Goal: Register for event/course

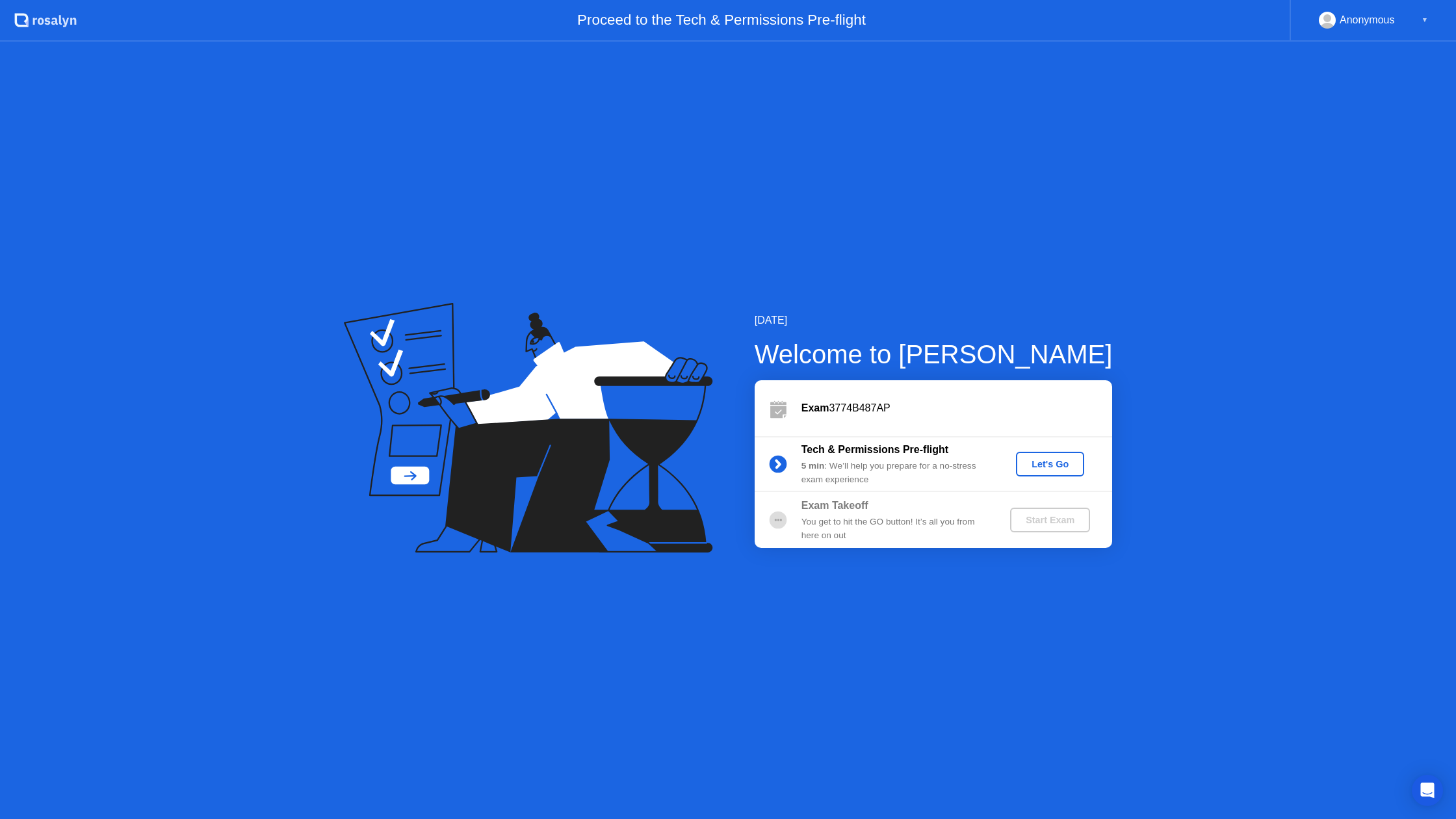
click at [1054, 463] on div "Let's Go" at bounding box center [1050, 464] width 58 height 10
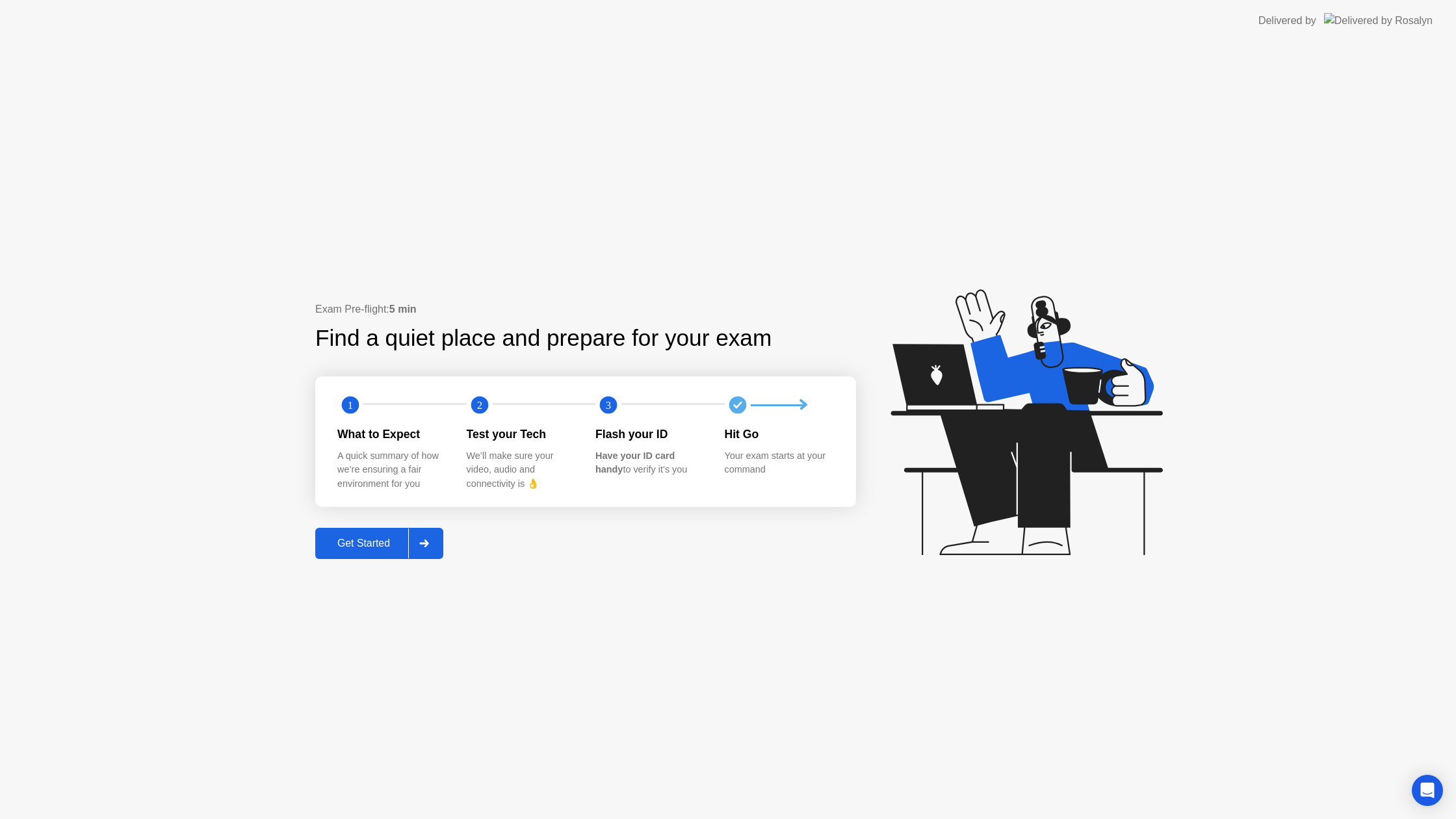
click at [378, 548] on div "Get Started" at bounding box center [363, 543] width 89 height 12
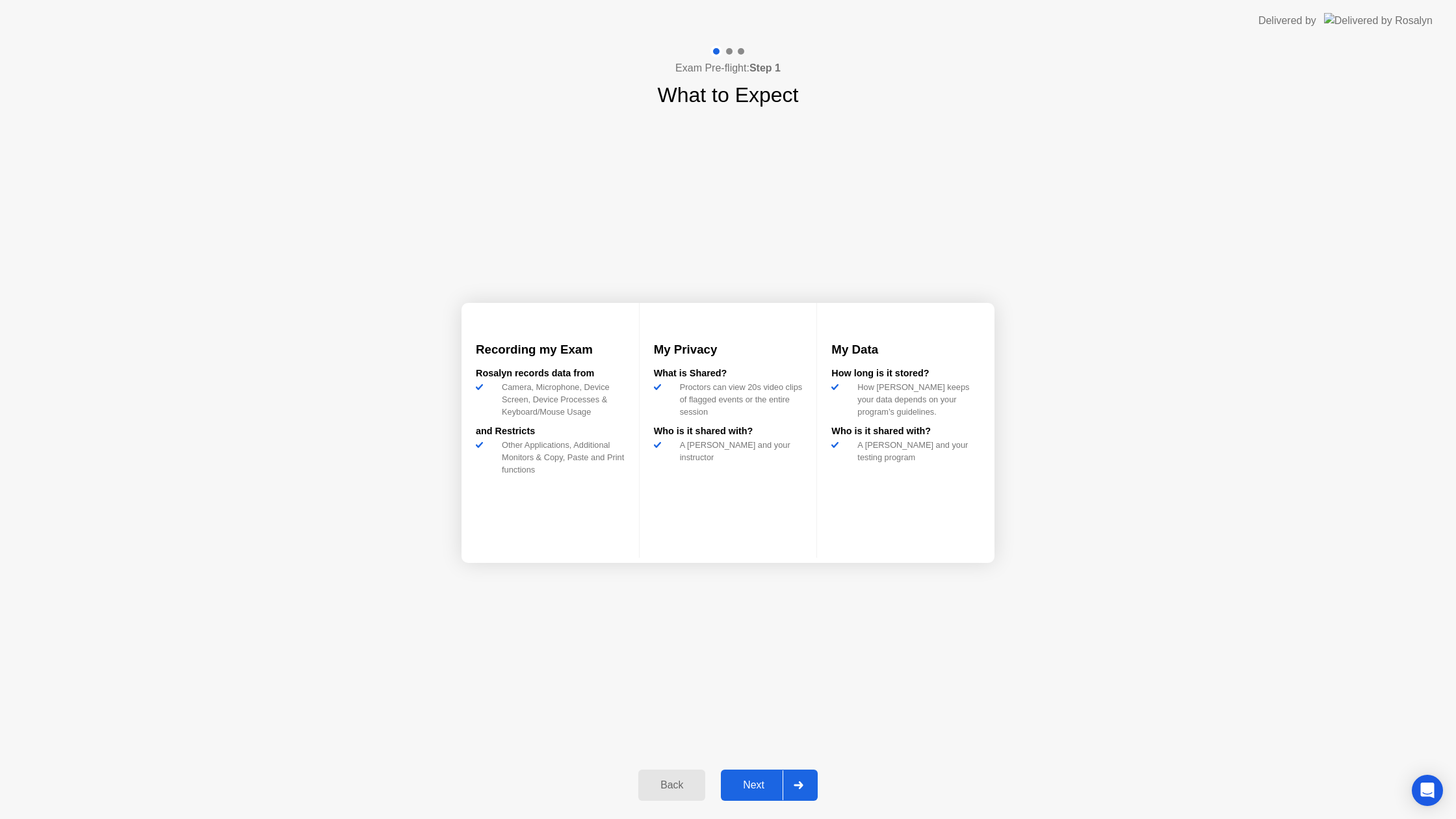
click at [769, 781] on div "Next" at bounding box center [753, 785] width 58 height 12
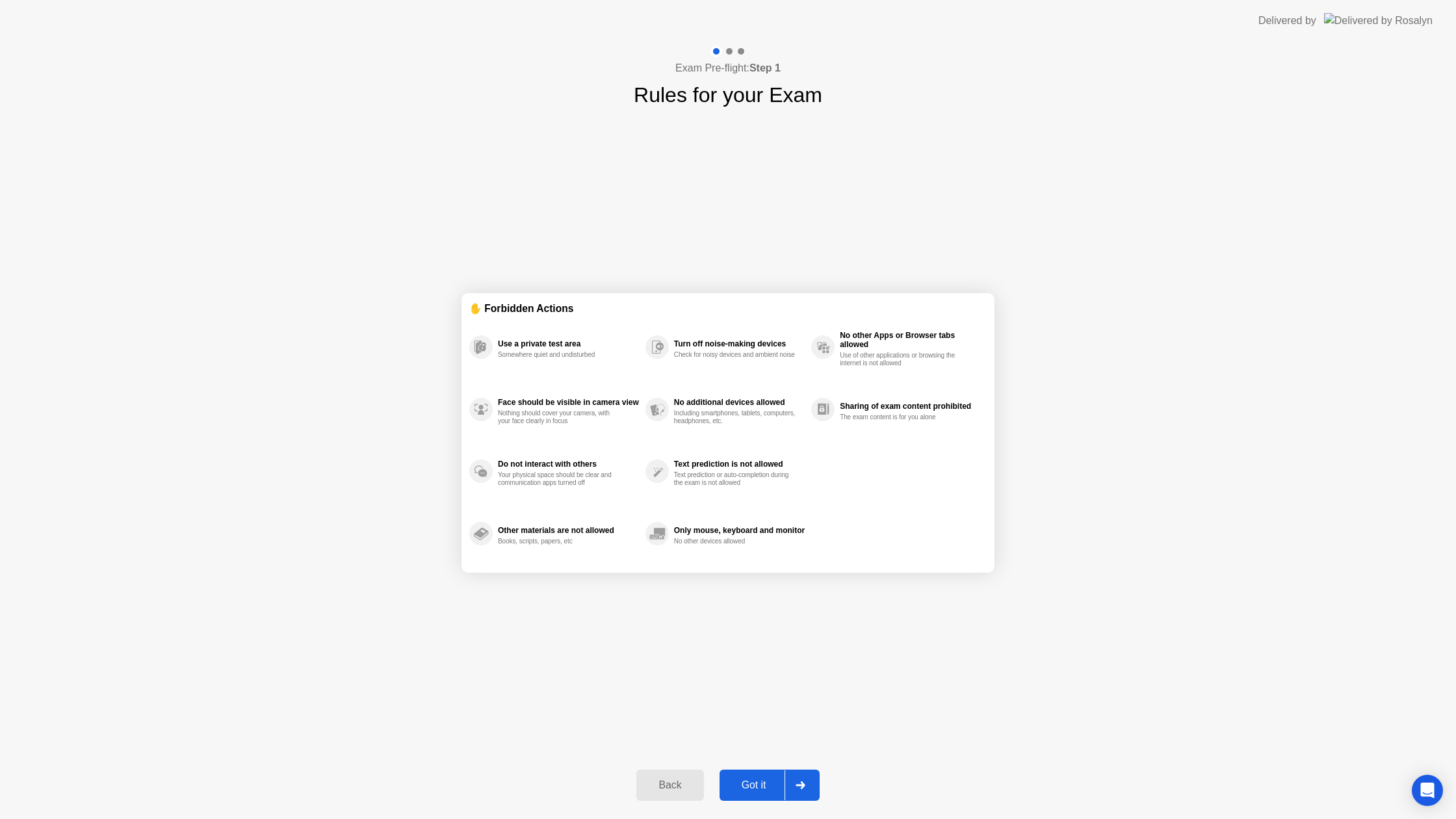
click at [753, 786] on div "Got it" at bounding box center [754, 785] width 61 height 12
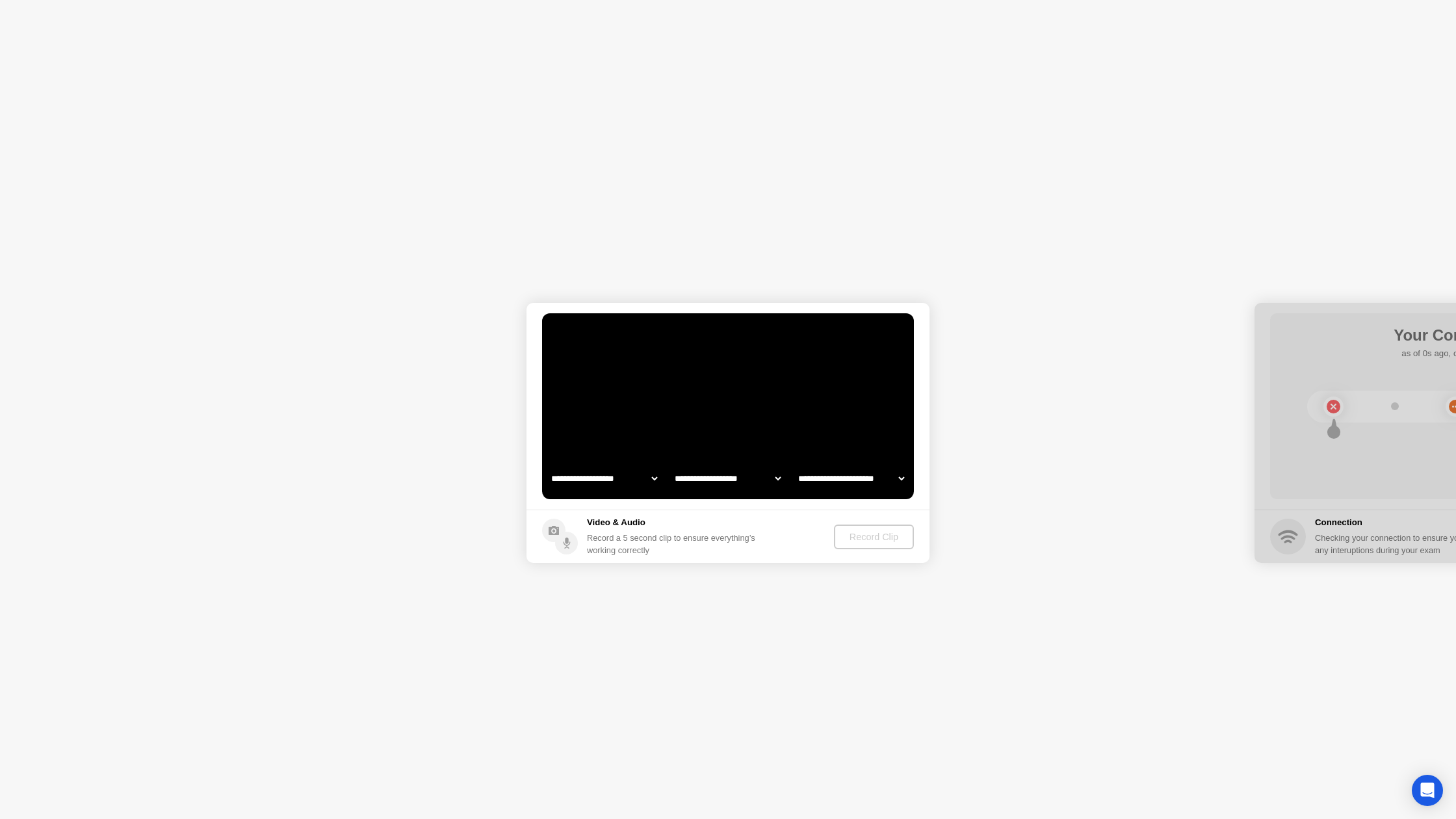
select select "**********"
select select "*******"
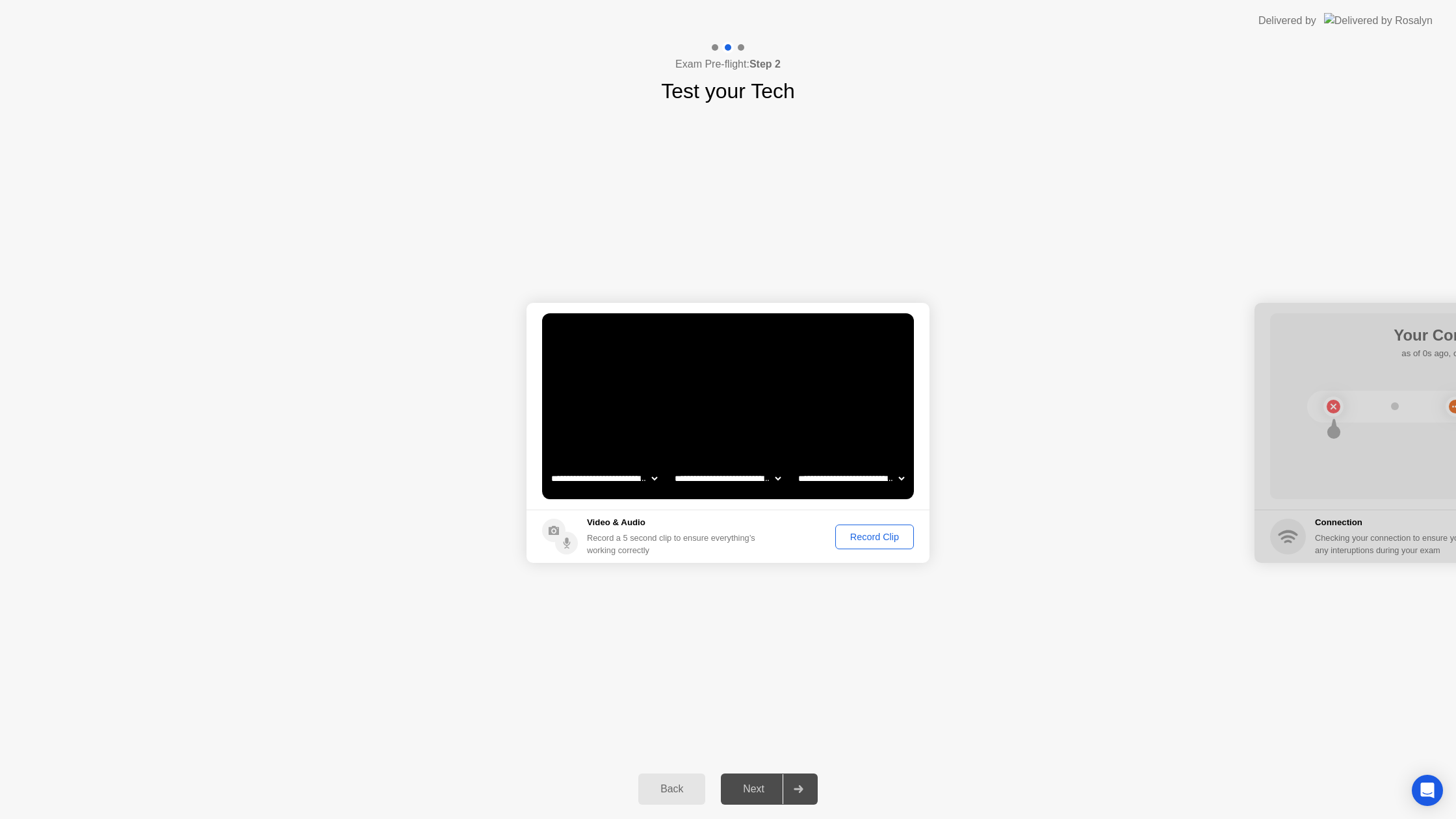
click at [870, 533] on div "Record Clip" at bounding box center [874, 537] width 70 height 10
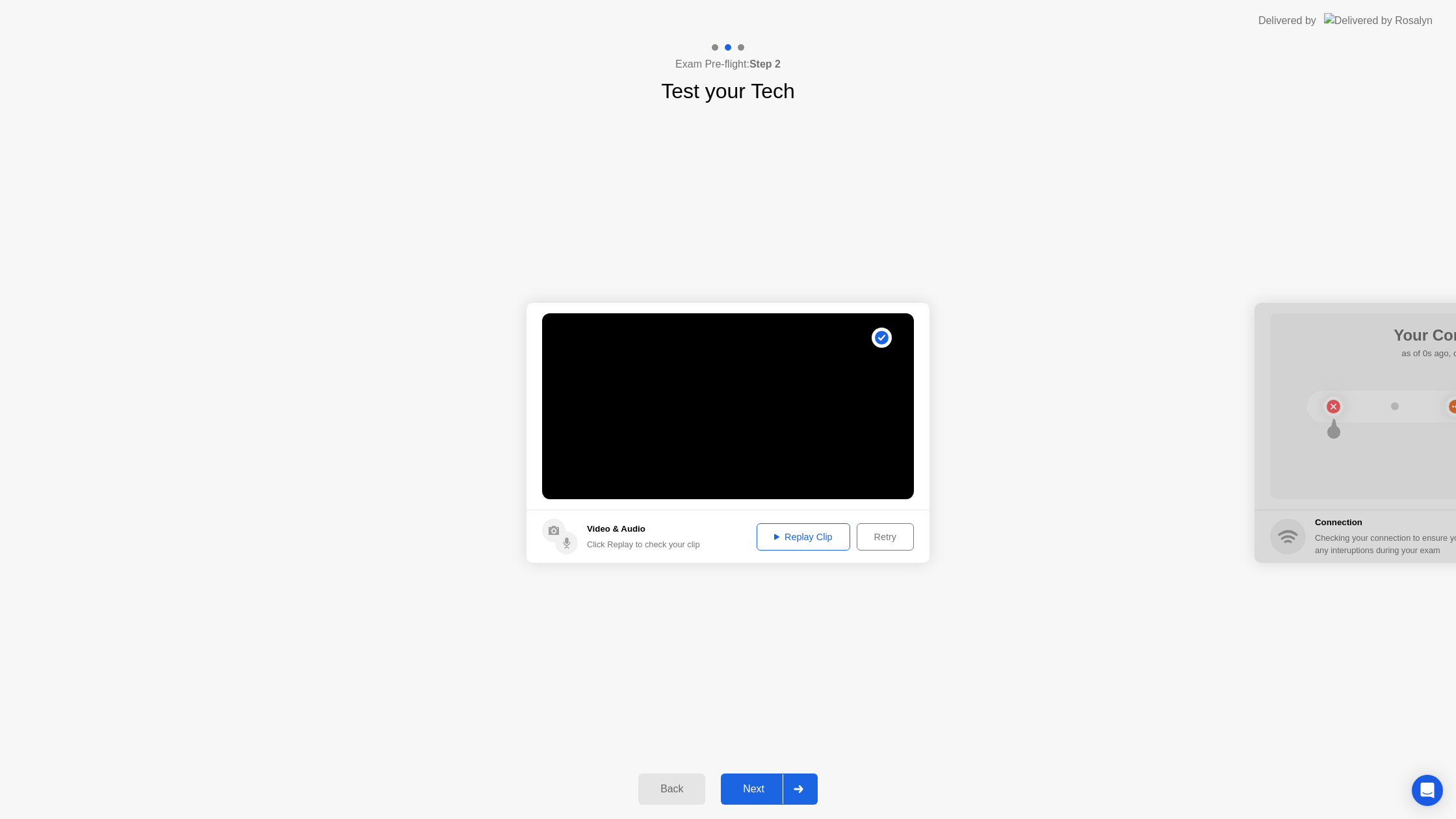
click at [741, 787] on div "Next" at bounding box center [753, 789] width 58 height 12
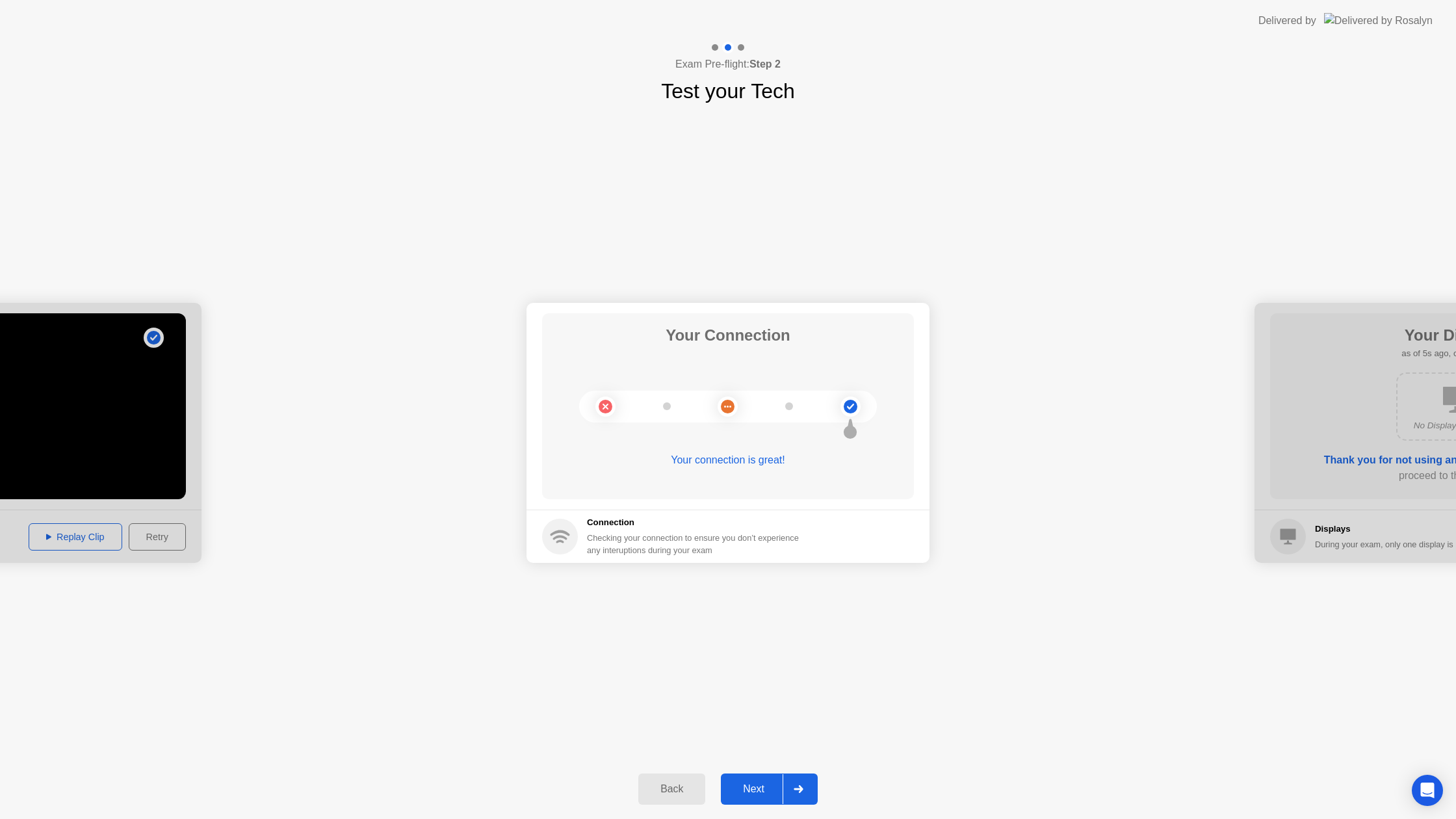
click at [772, 789] on div "Next" at bounding box center [753, 789] width 58 height 12
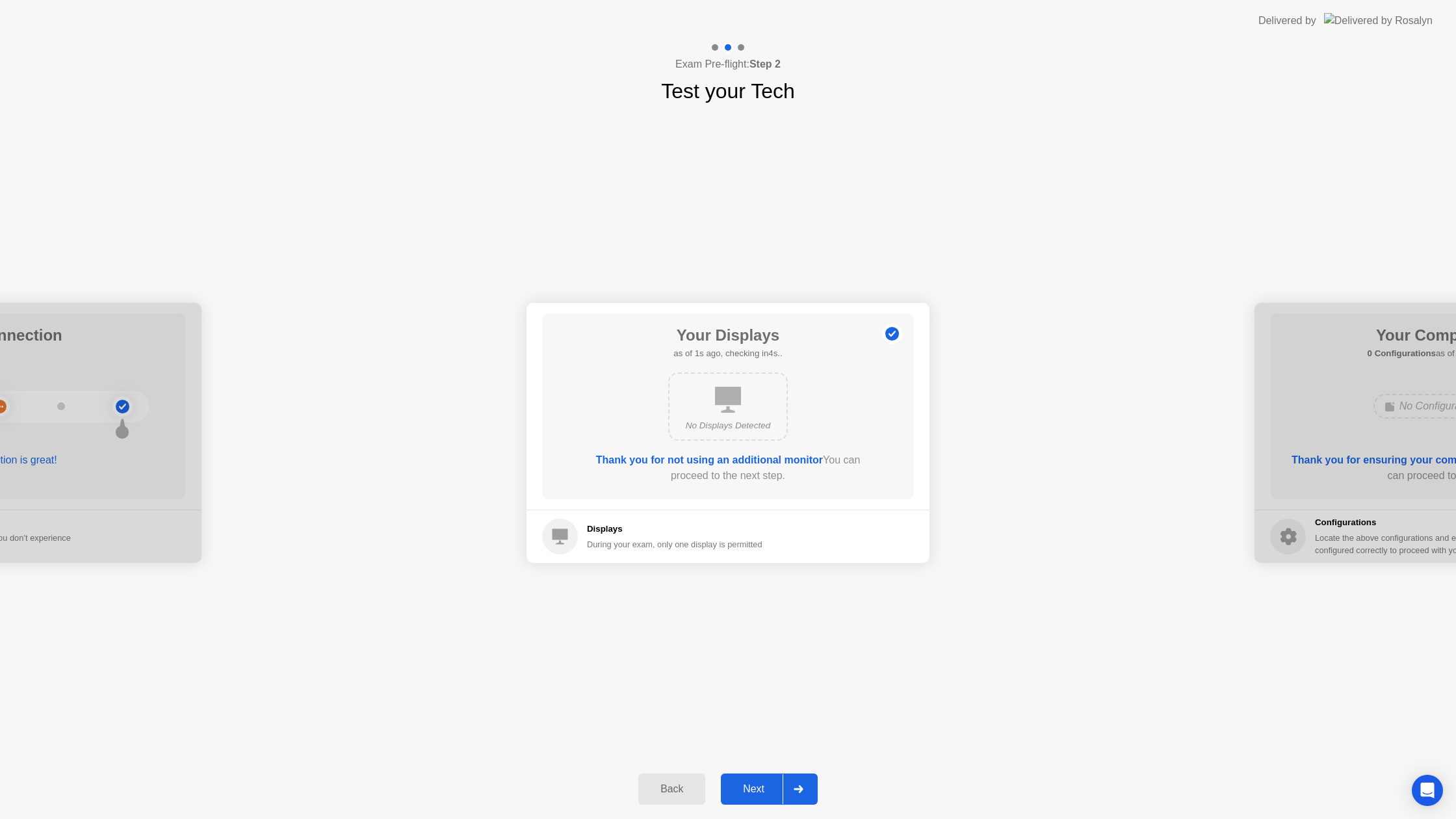
click at [766, 791] on div "Next" at bounding box center [753, 789] width 58 height 12
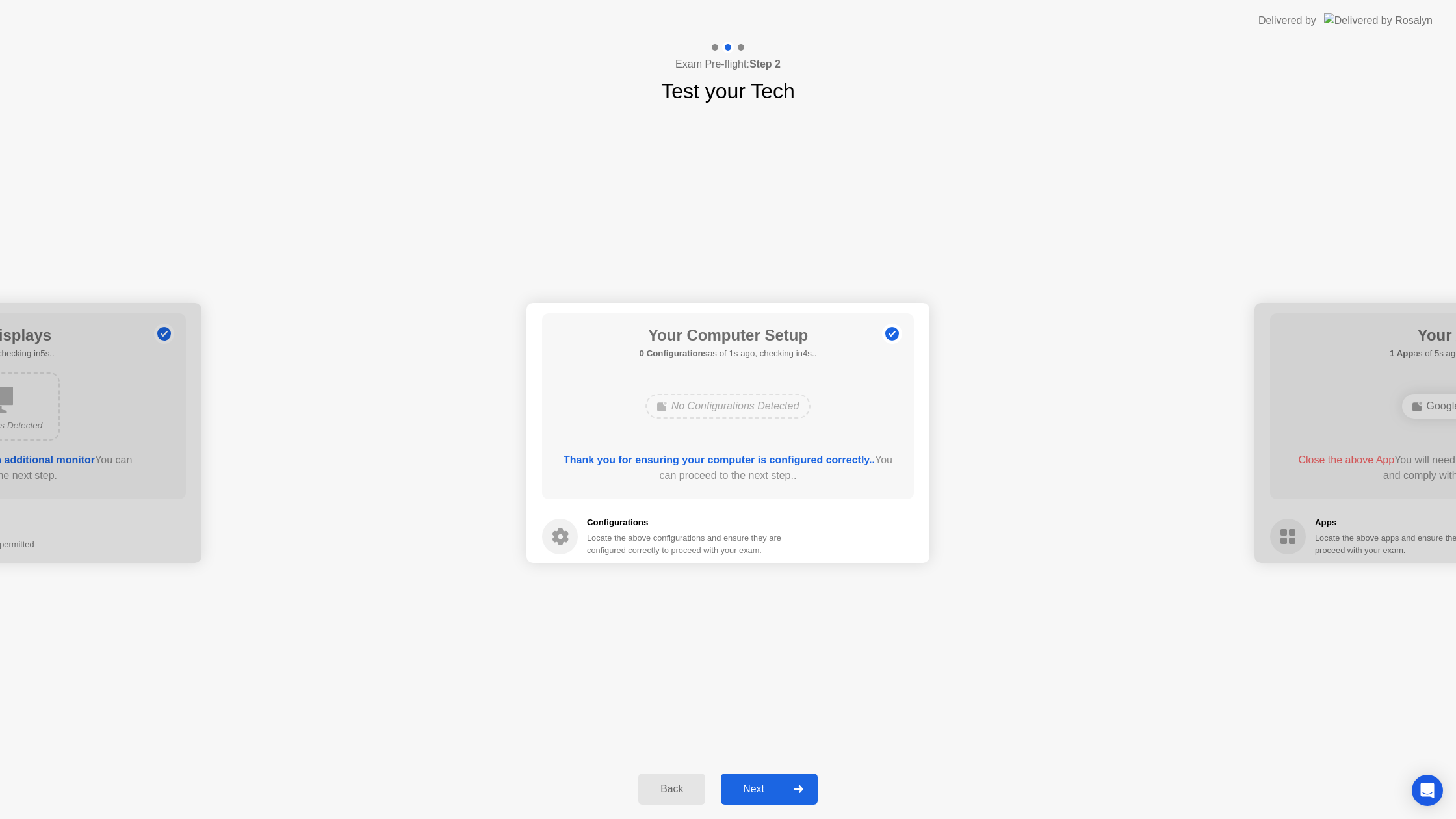
click at [757, 783] on div "Next" at bounding box center [753, 789] width 58 height 12
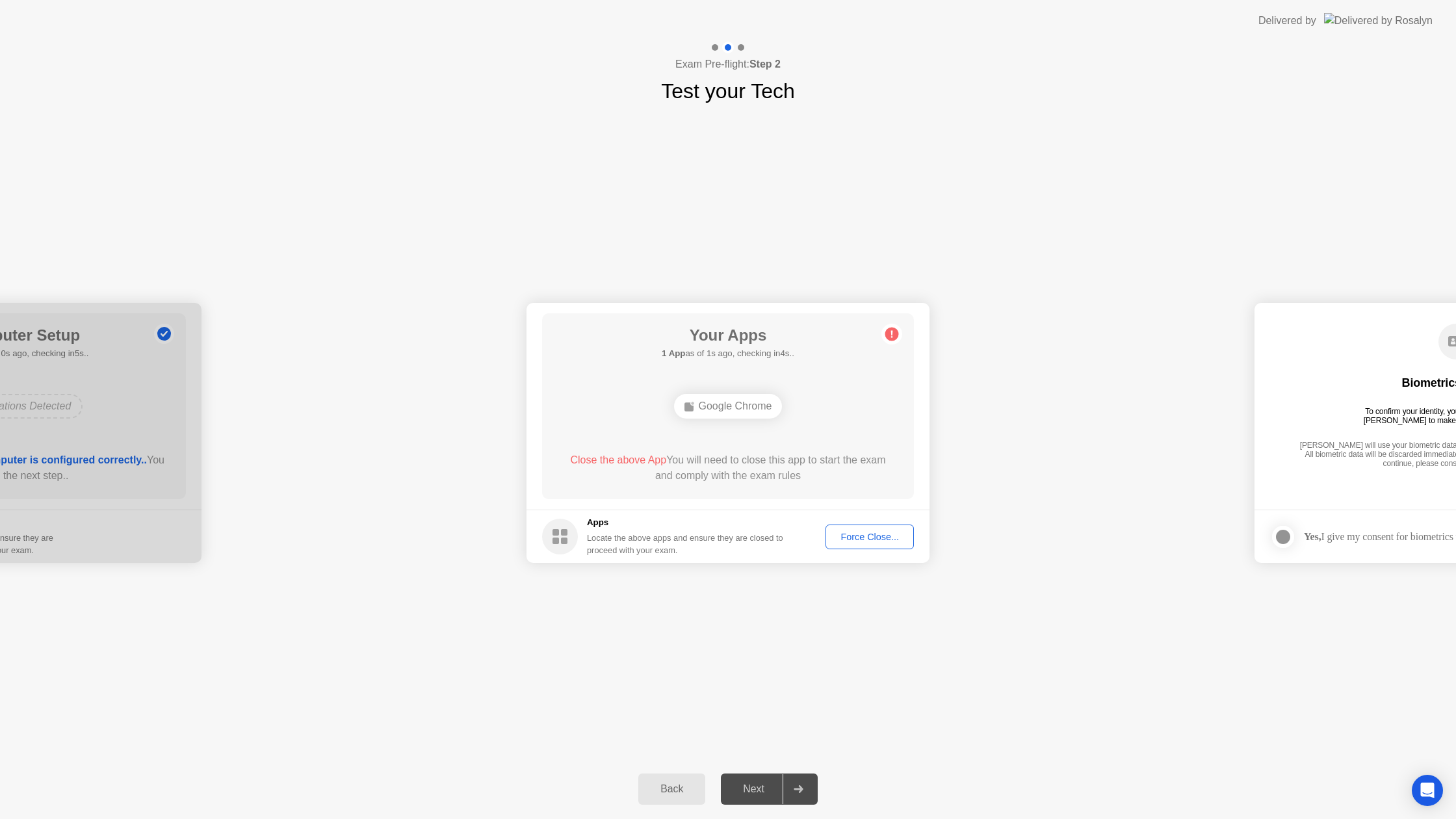
click at [858, 533] on div "Force Close..." at bounding box center [870, 537] width 79 height 10
click at [744, 778] on button "Next" at bounding box center [769, 789] width 97 height 31
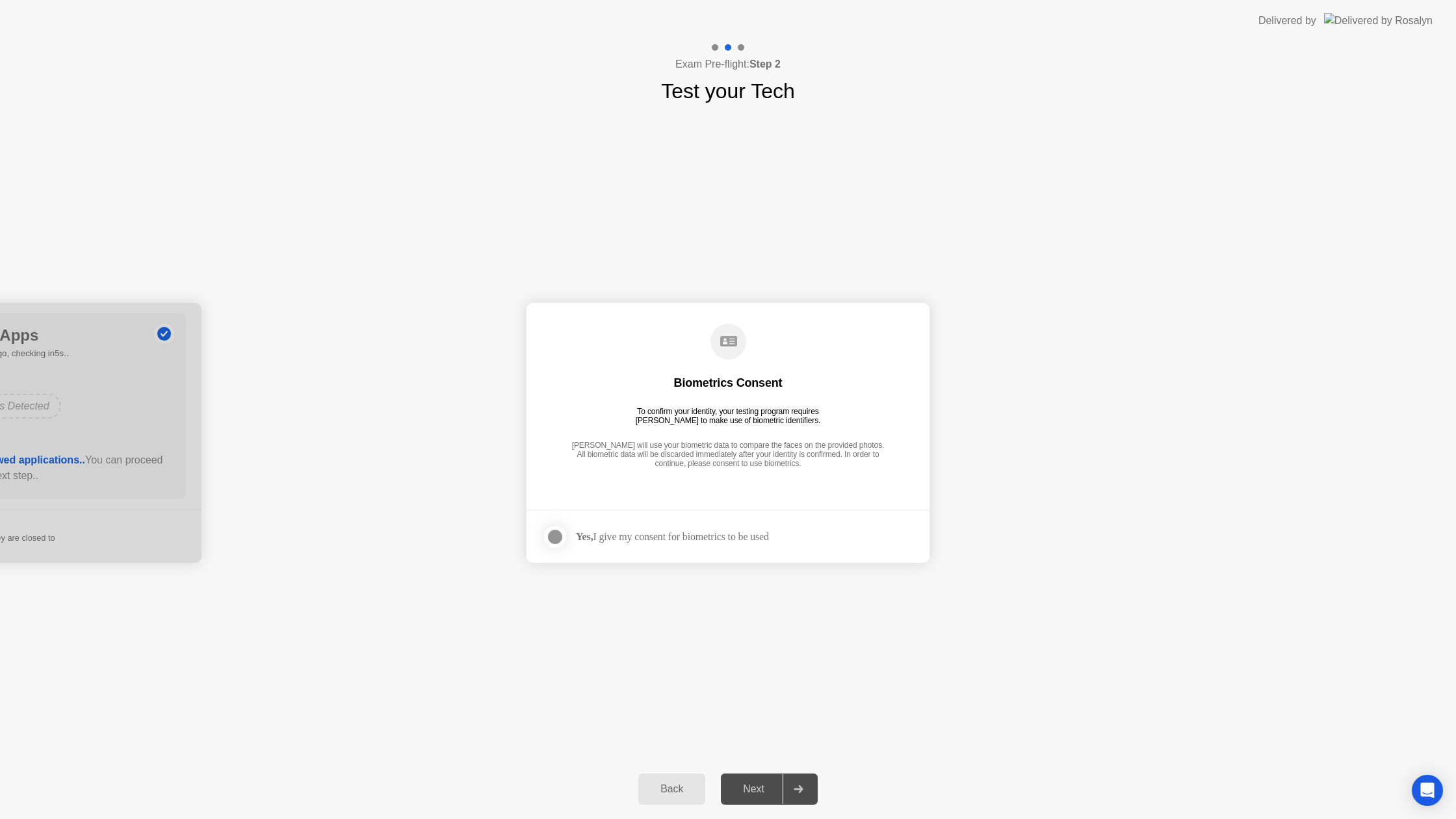
click at [549, 533] on div at bounding box center [554, 536] width 15 height 15
click at [762, 779] on button "Next" at bounding box center [769, 789] width 97 height 31
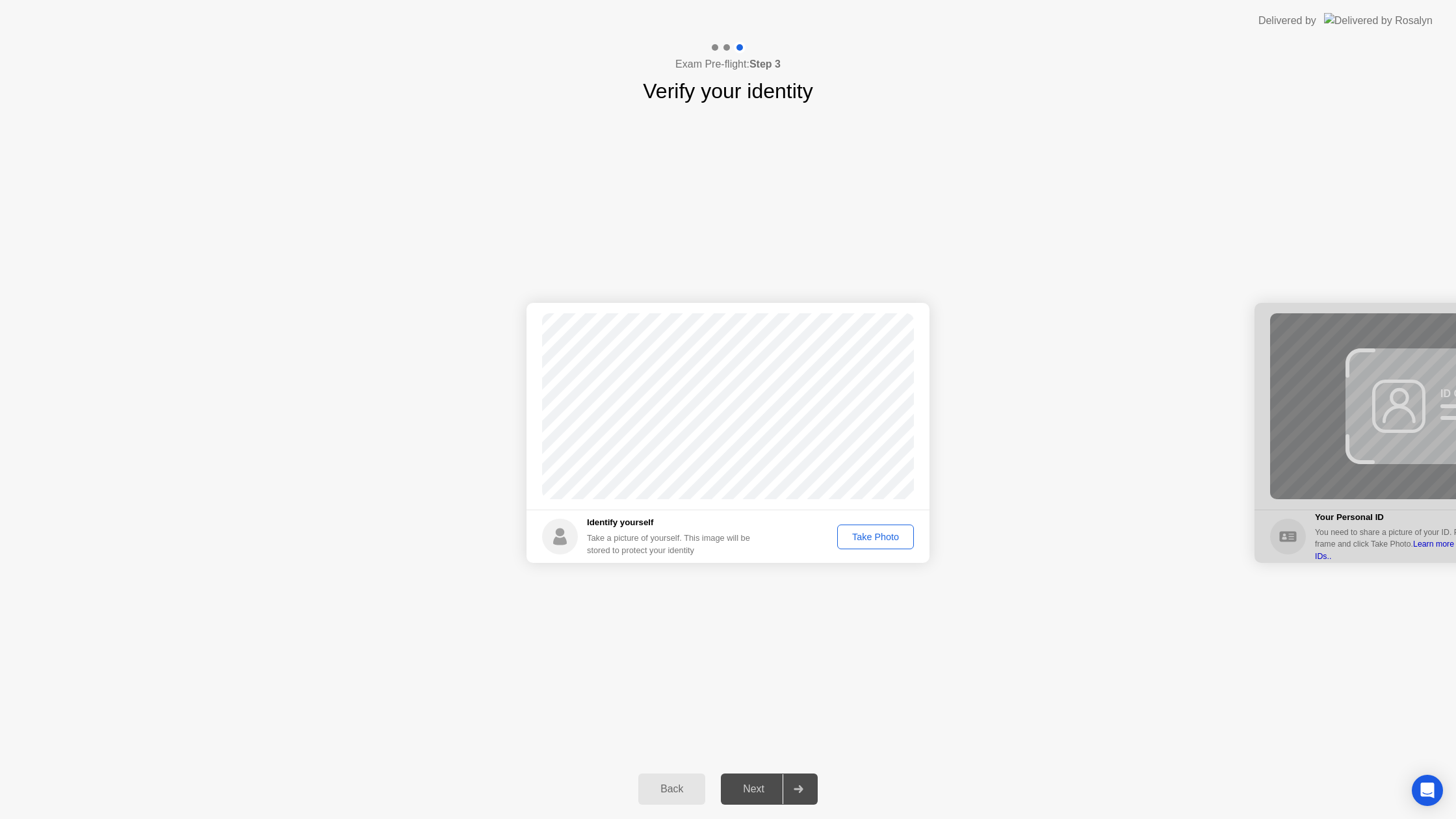
click at [863, 533] on div "Take Photo" at bounding box center [875, 537] width 67 height 10
click at [760, 754] on div "Success Photo is correctly taken Identify yourself Take a picture of yourself. …" at bounding box center [728, 432] width 1456 height 652
click at [767, 799] on button "Next" at bounding box center [769, 789] width 97 height 31
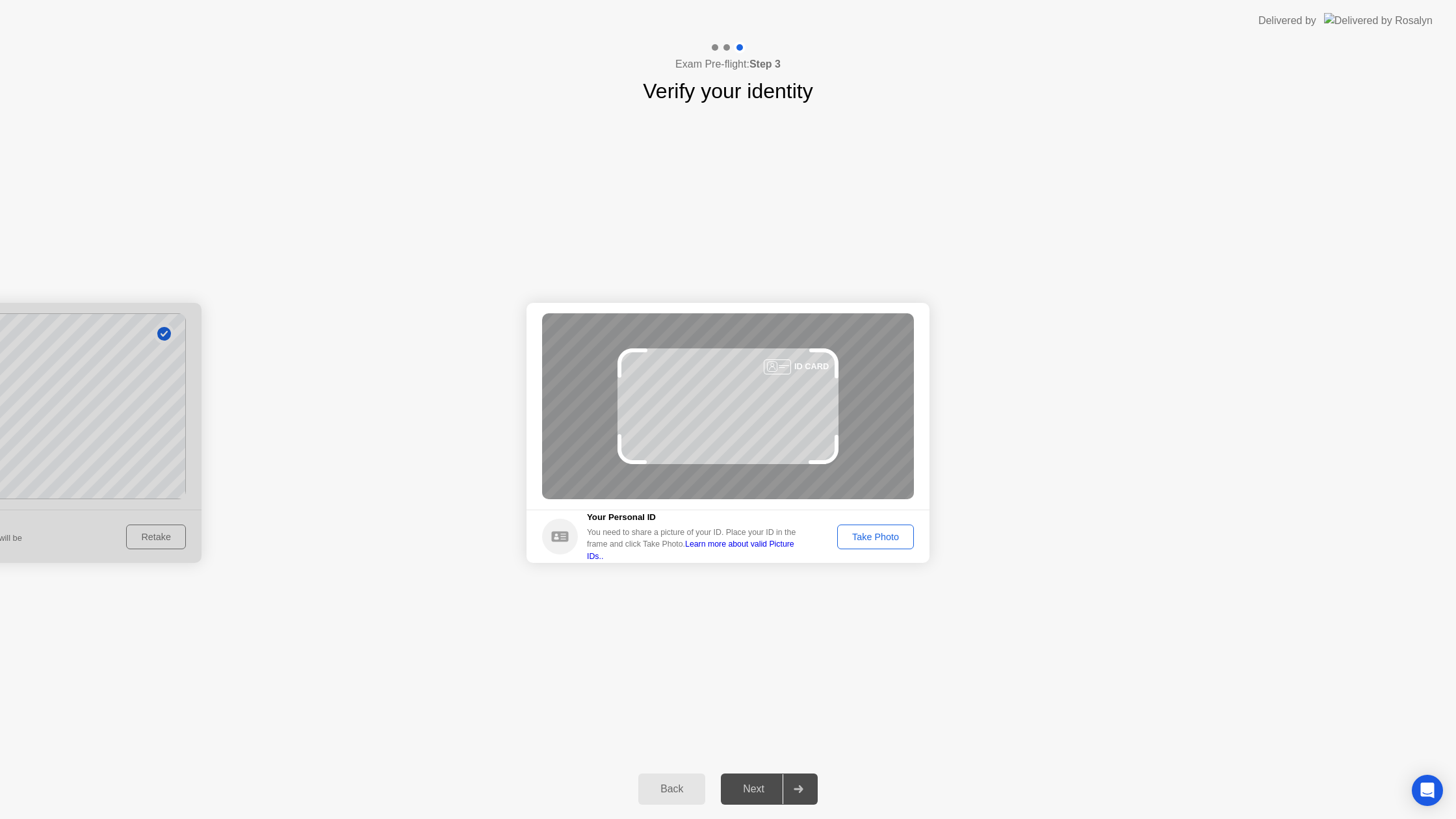
click at [889, 532] on div "Take Photo" at bounding box center [875, 537] width 67 height 10
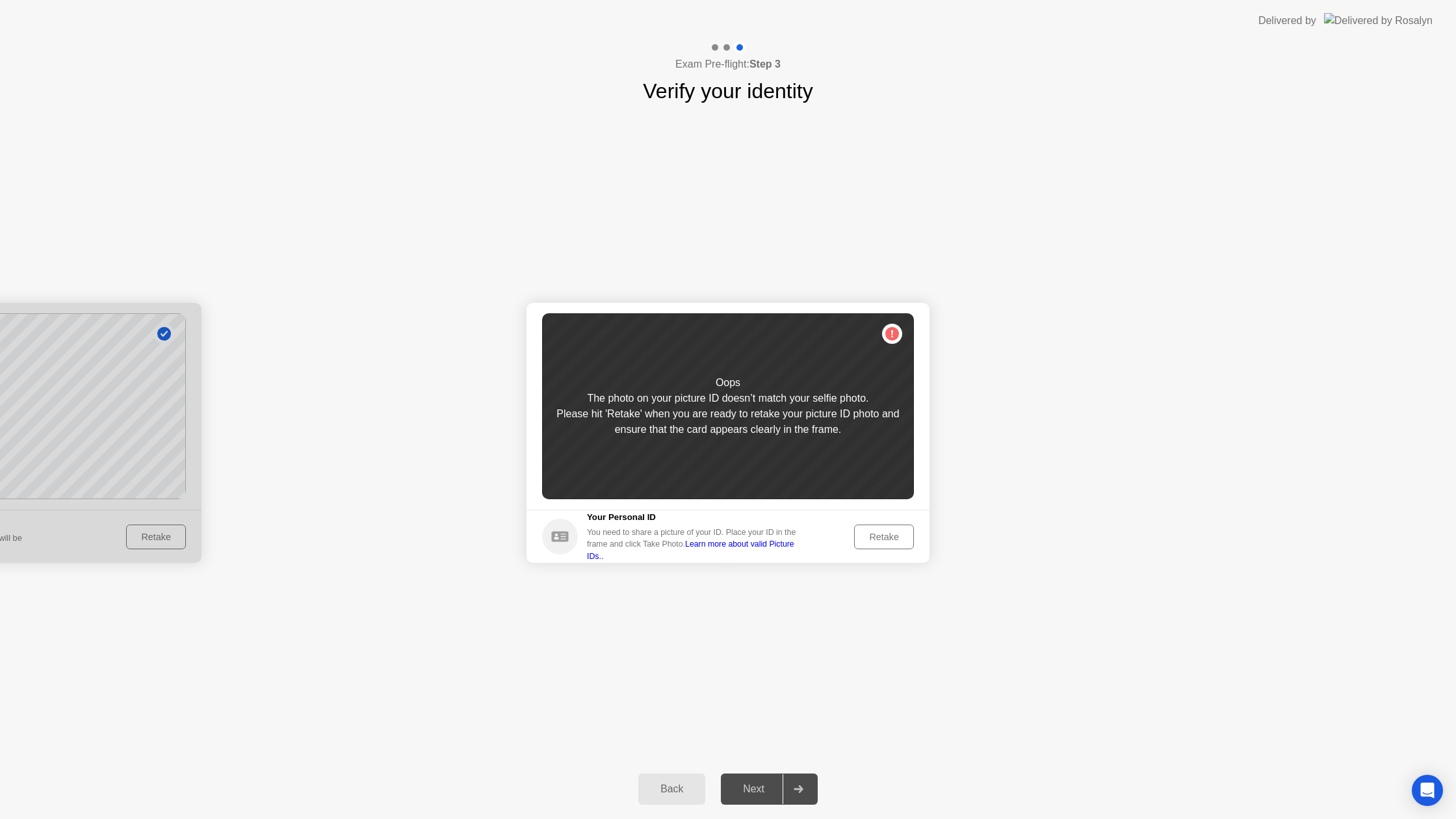
click at [889, 532] on div "Retake" at bounding box center [883, 537] width 51 height 10
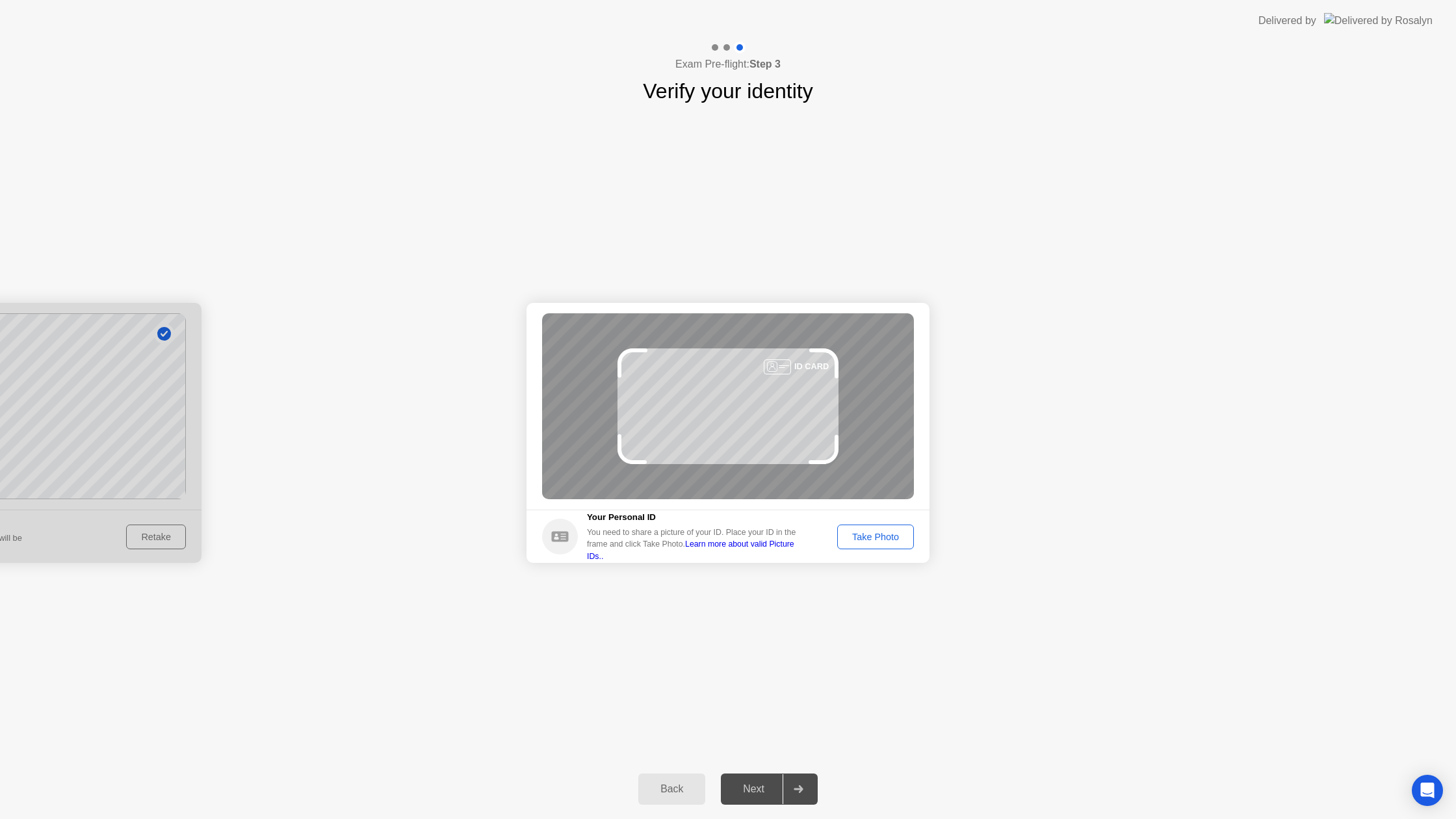
click at [888, 532] on div "Take Photo" at bounding box center [875, 537] width 67 height 10
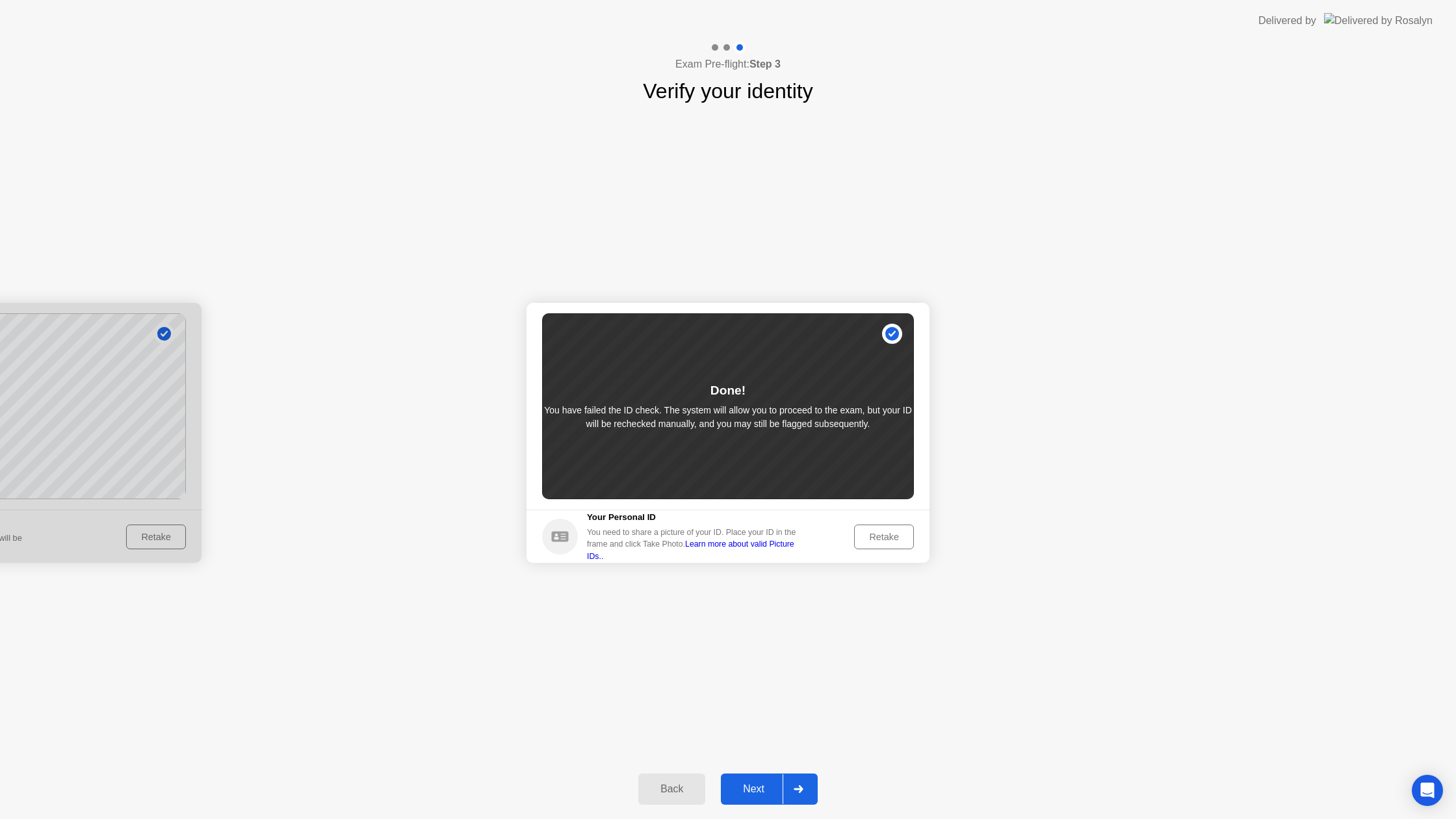
click at [759, 783] on div "Next" at bounding box center [753, 789] width 58 height 12
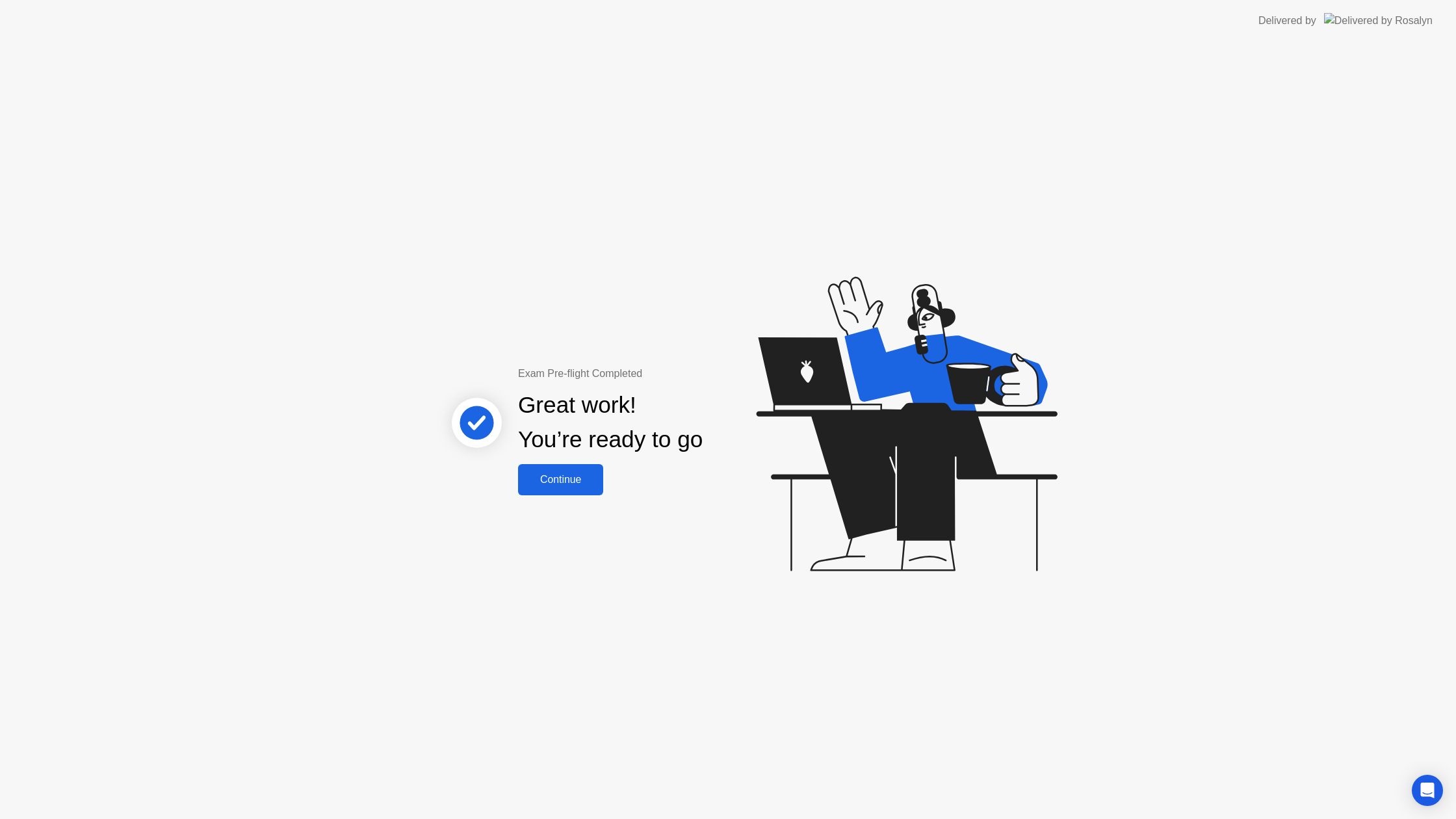
click at [563, 475] on div "Continue" at bounding box center [561, 480] width 77 height 12
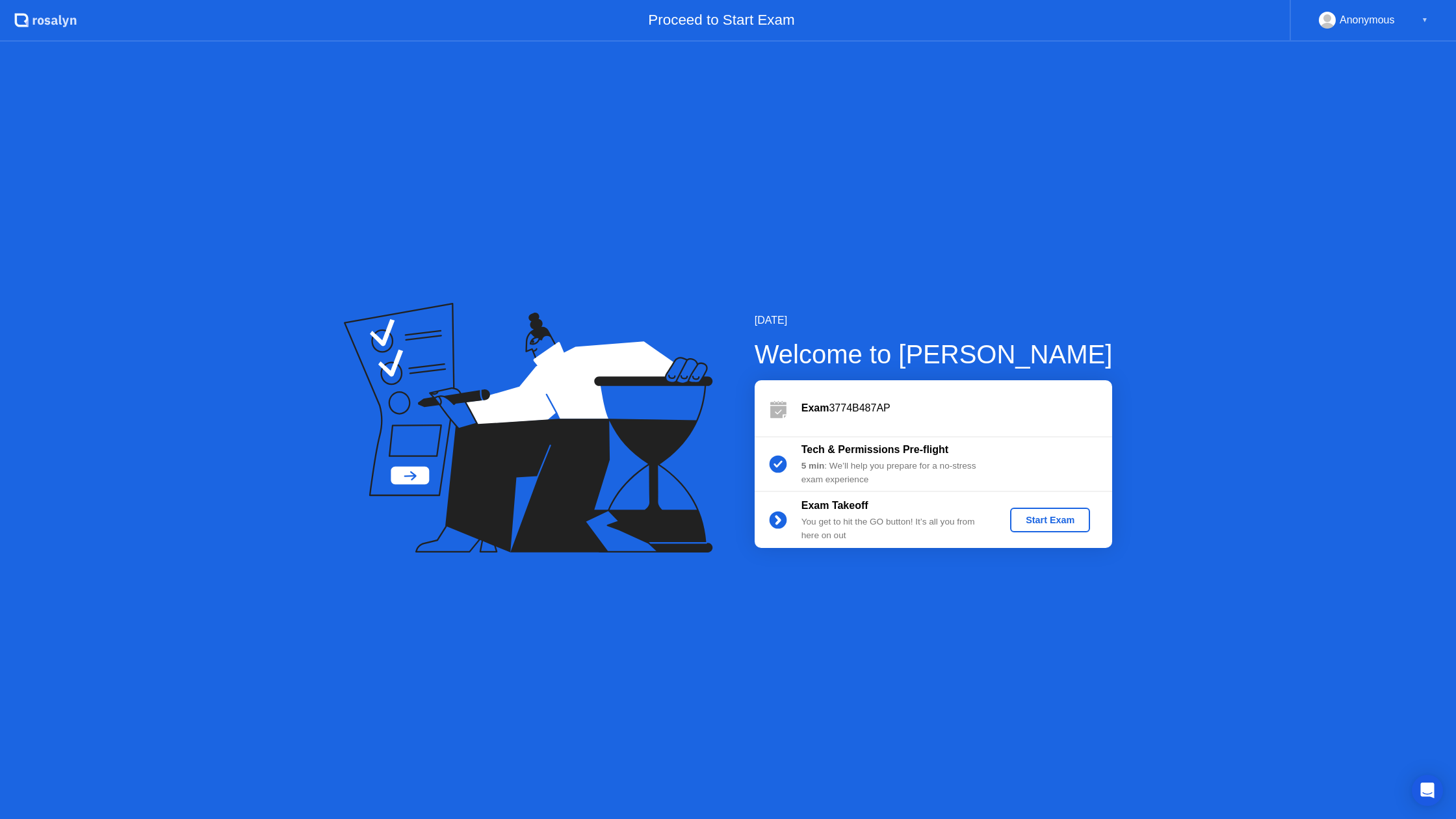
click at [1049, 522] on div "Start Exam" at bounding box center [1049, 520] width 70 height 10
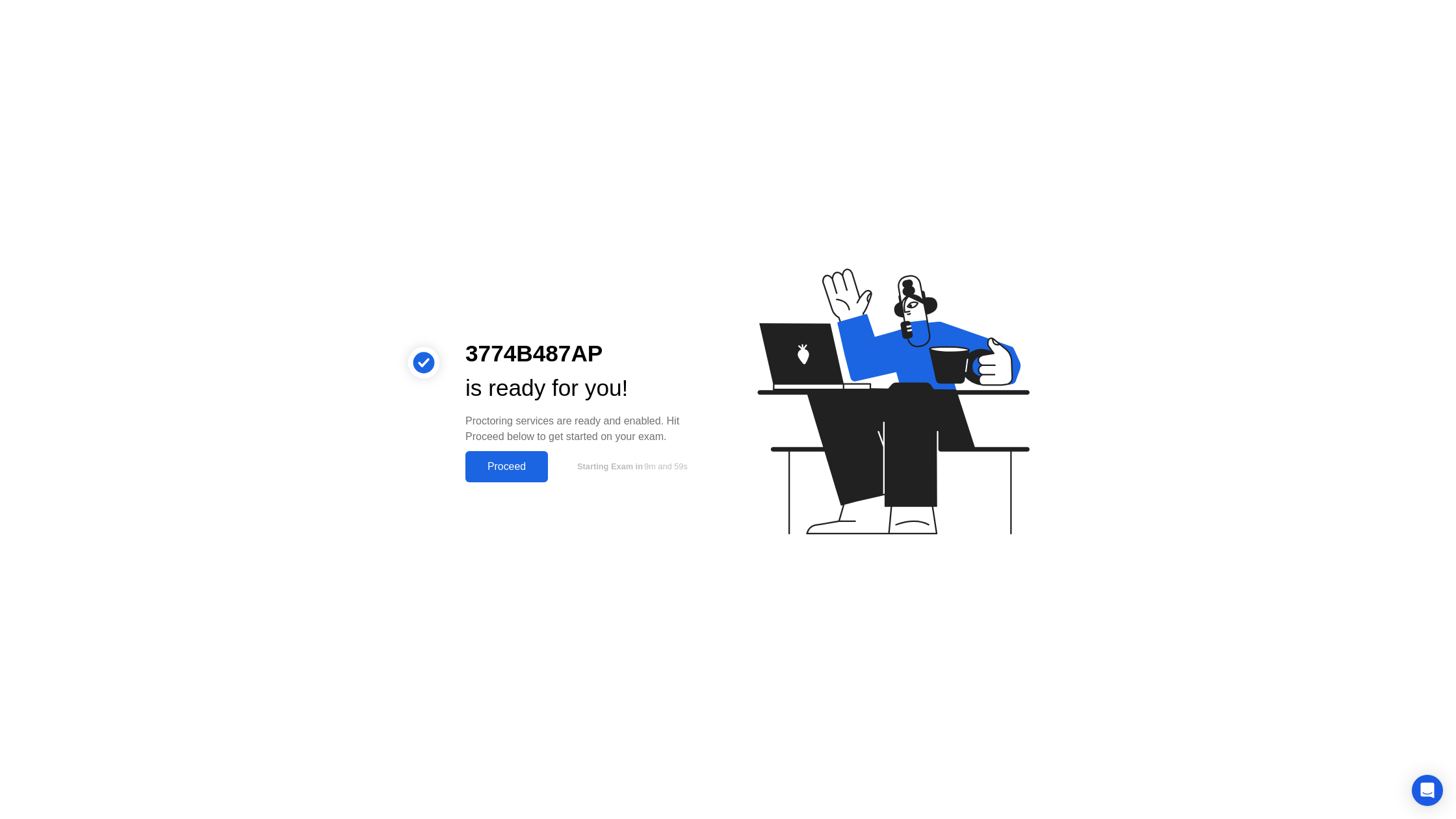
click at [525, 468] on div "Proceed" at bounding box center [506, 466] width 75 height 12
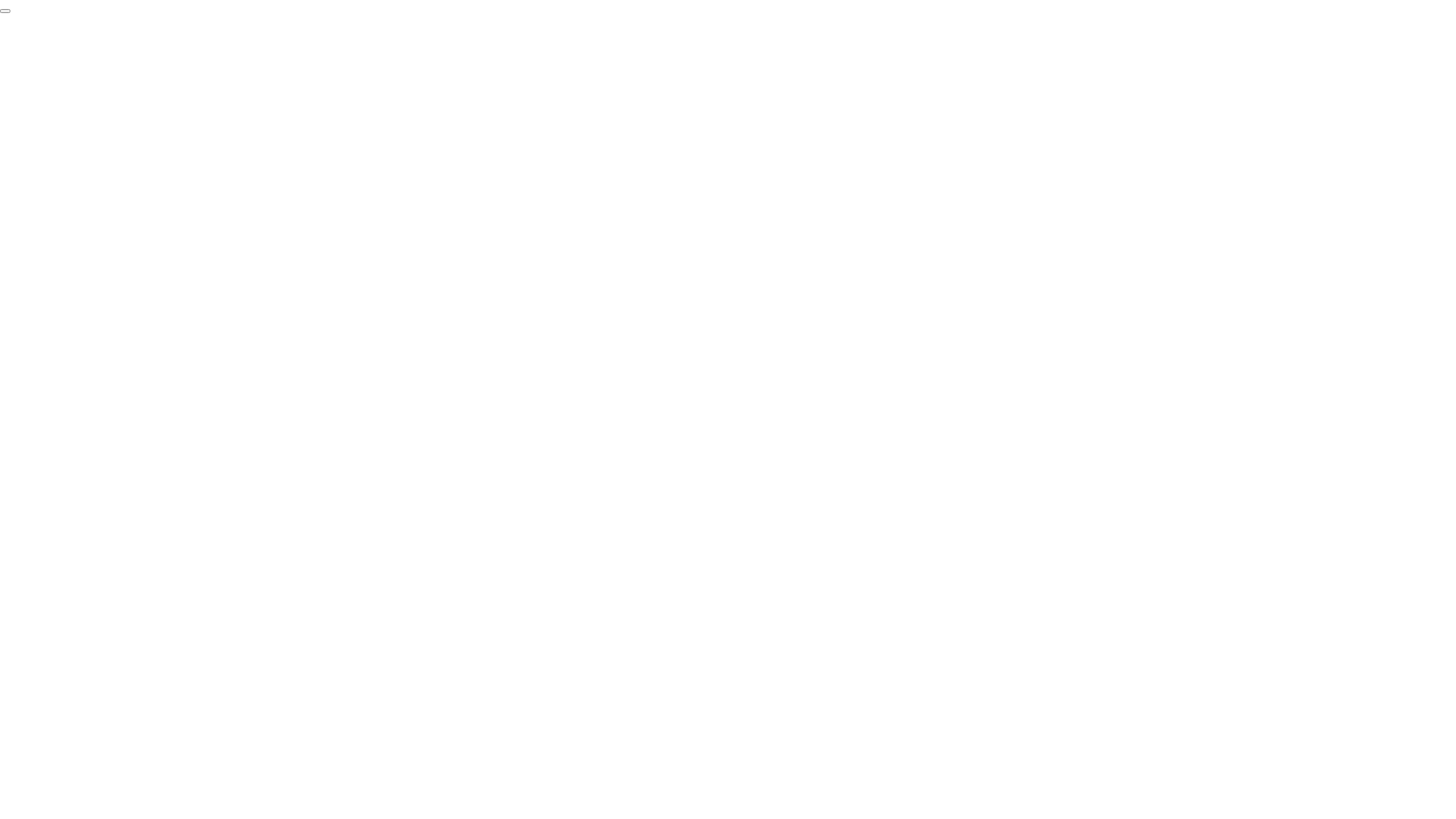
click div "End Proctoring Session"
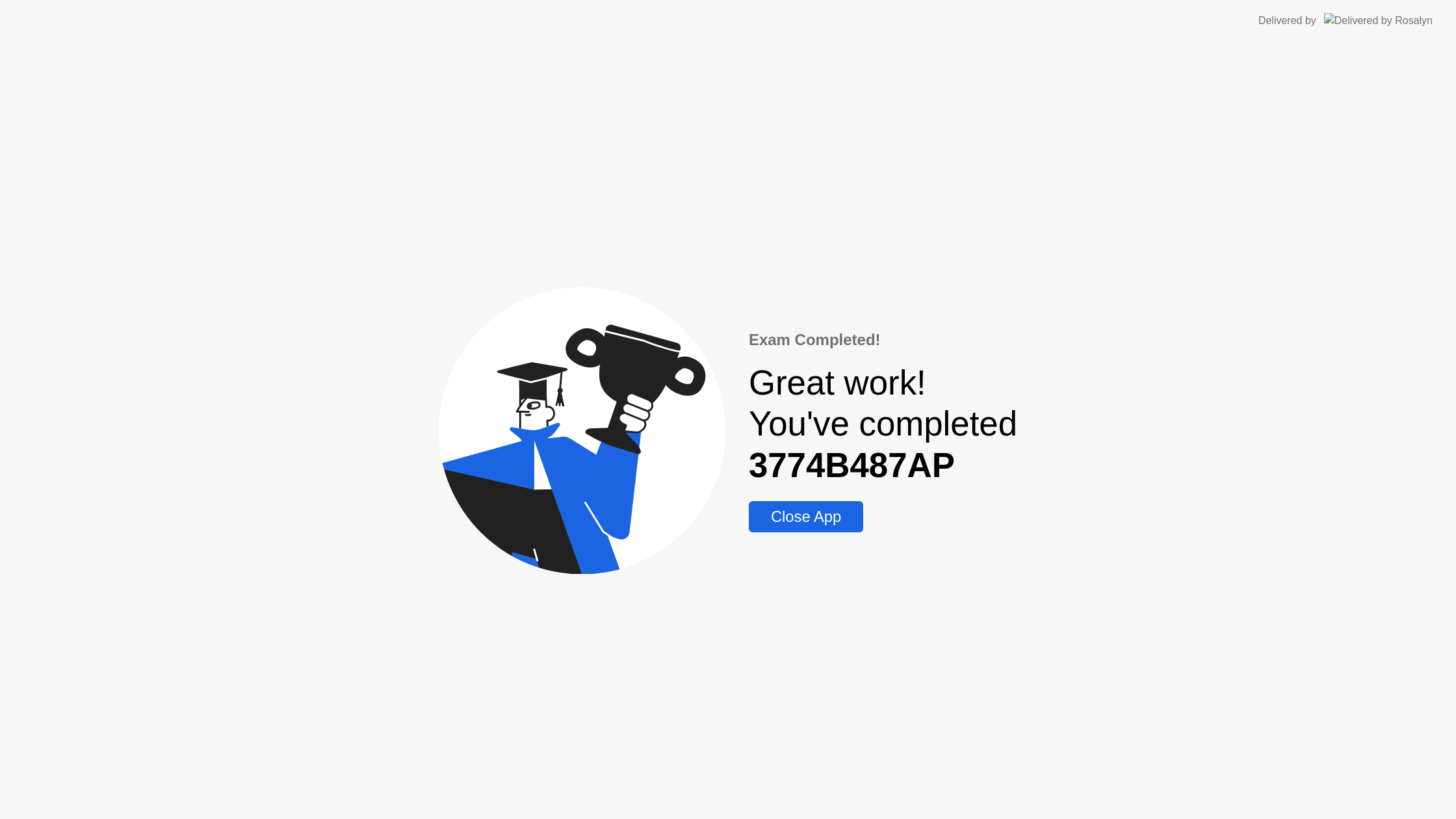
click at [765, 511] on div "Close App" at bounding box center [805, 517] width 107 height 18
